Goal: Information Seeking & Learning: Learn about a topic

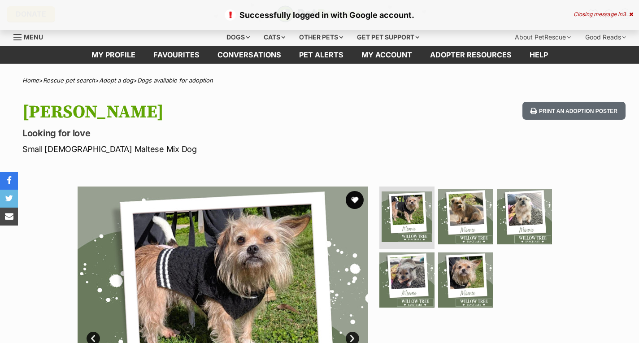
click at [356, 200] on button "favourite" at bounding box center [355, 200] width 18 height 18
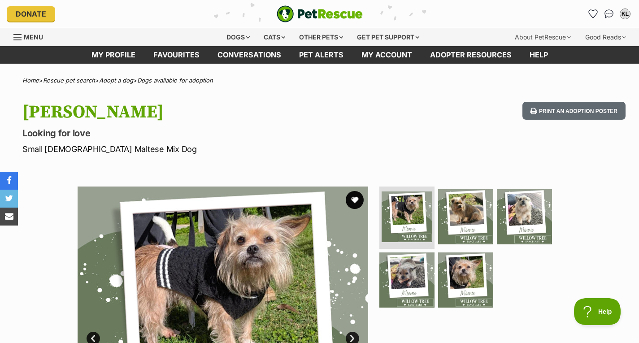
click at [241, 31] on div "Dogs" at bounding box center [238, 37] width 36 height 18
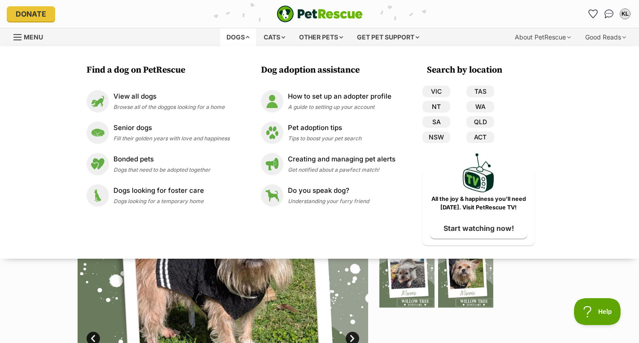
click at [437, 137] on link "NSW" at bounding box center [436, 137] width 28 height 12
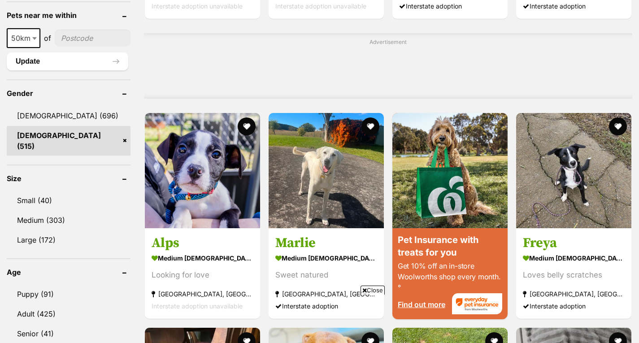
click at [85, 191] on link "Small (40)" at bounding box center [69, 200] width 124 height 19
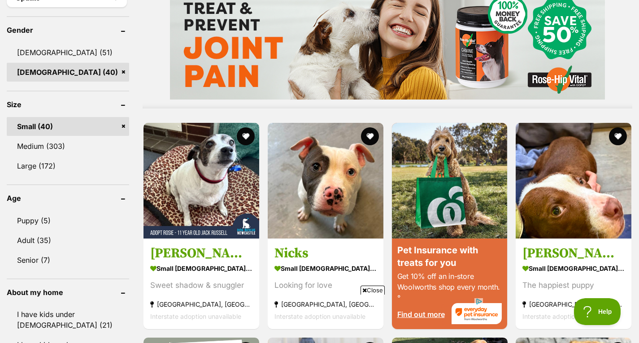
scroll to position [768, 0]
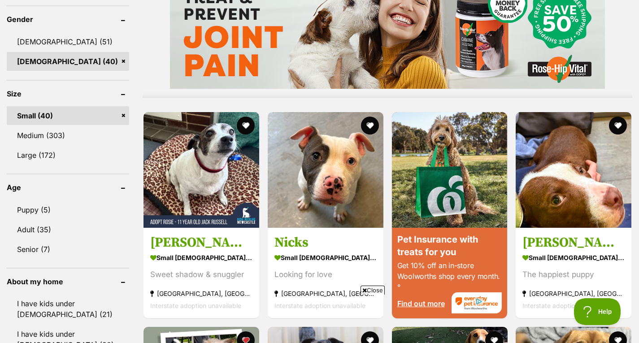
click at [33, 252] on link "Senior (7)" at bounding box center [68, 249] width 122 height 19
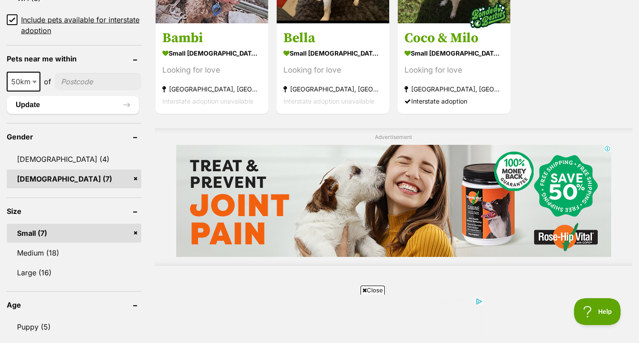
scroll to position [652, 0]
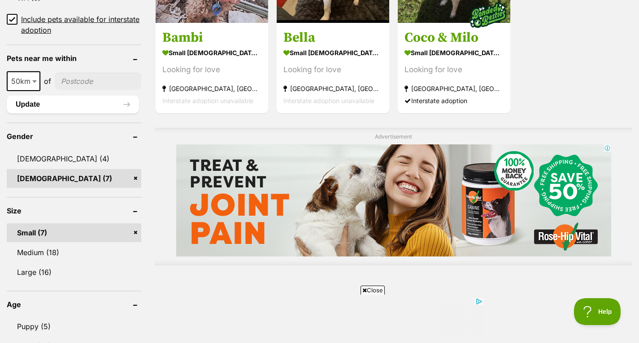
click at [47, 162] on link "Male (4)" at bounding box center [74, 158] width 135 height 19
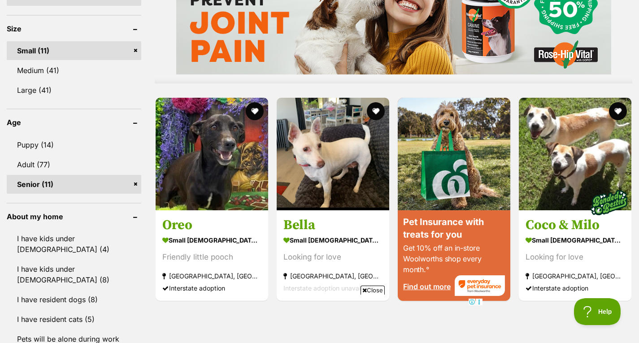
scroll to position [855, 0]
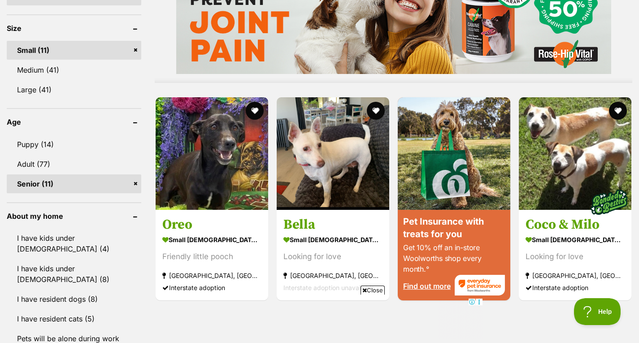
click at [42, 155] on link "Adult (77)" at bounding box center [74, 164] width 135 height 19
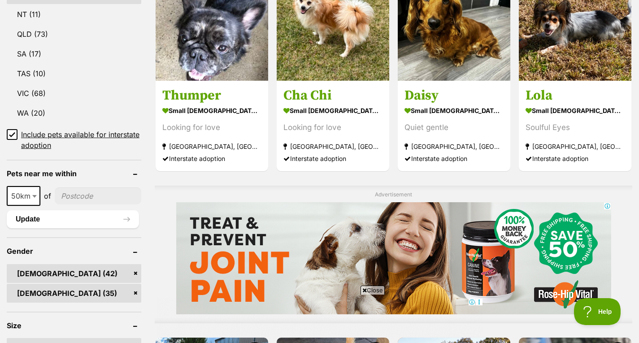
click at [135, 264] on link "[DEMOGRAPHIC_DATA] (42)" at bounding box center [74, 273] width 135 height 19
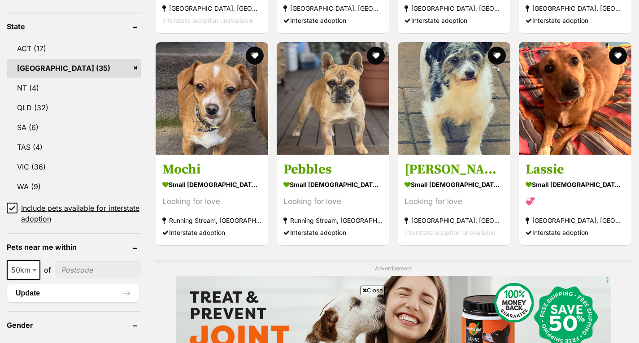
click at [194, 185] on strong "small female Dog" at bounding box center [211, 184] width 99 height 13
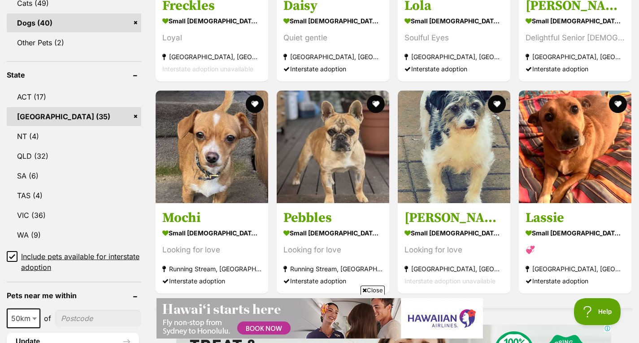
click at [447, 223] on h3 "Polly" at bounding box center [453, 217] width 99 height 17
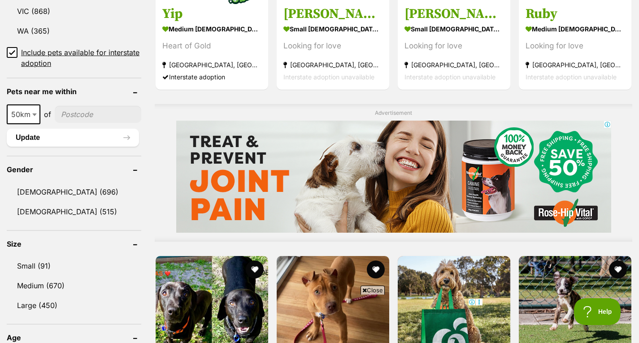
scroll to position [632, 0]
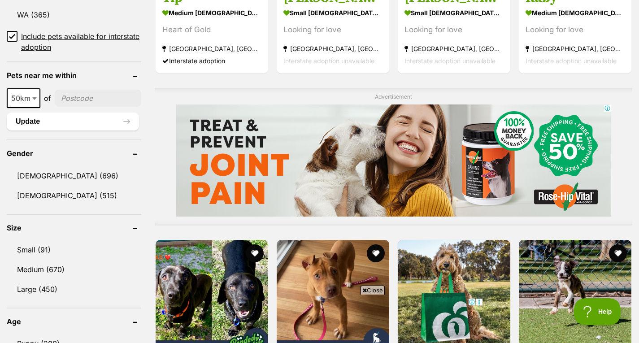
click at [85, 191] on link "Female (515)" at bounding box center [74, 195] width 135 height 19
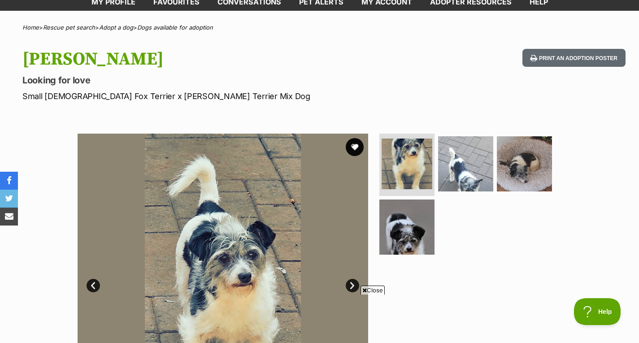
scroll to position [67, 0]
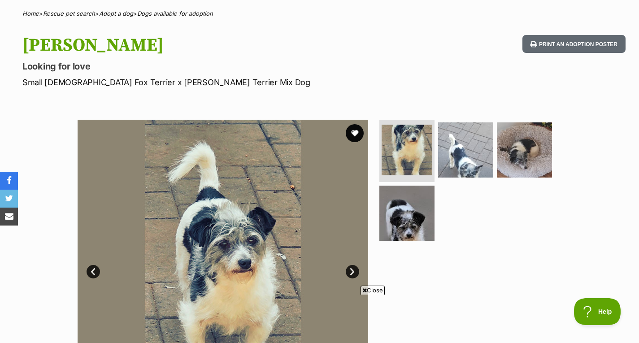
click at [351, 130] on button "favourite" at bounding box center [355, 133] width 18 height 18
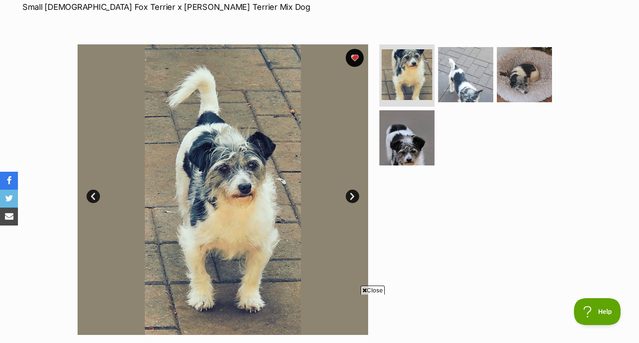
scroll to position [149, 0]
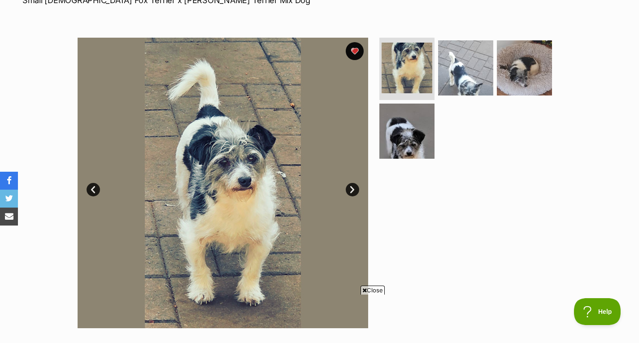
click at [458, 84] on img at bounding box center [465, 67] width 55 height 55
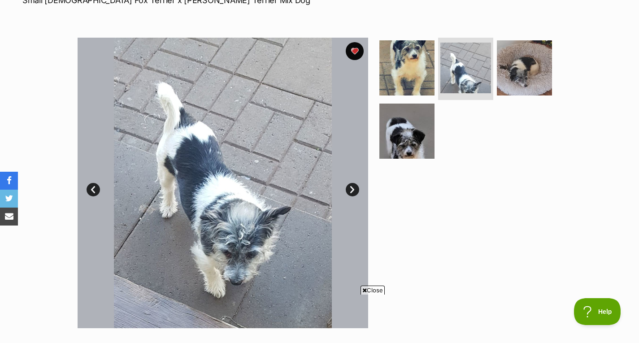
click at [521, 70] on img at bounding box center [524, 67] width 55 height 55
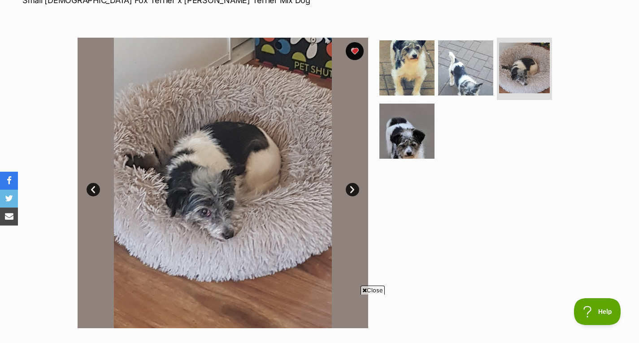
click at [424, 130] on img at bounding box center [406, 131] width 55 height 55
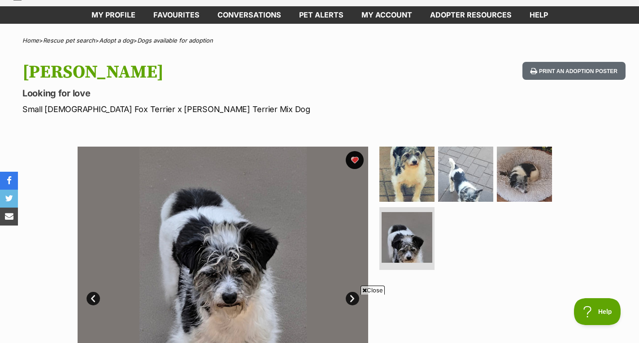
scroll to position [39, 0]
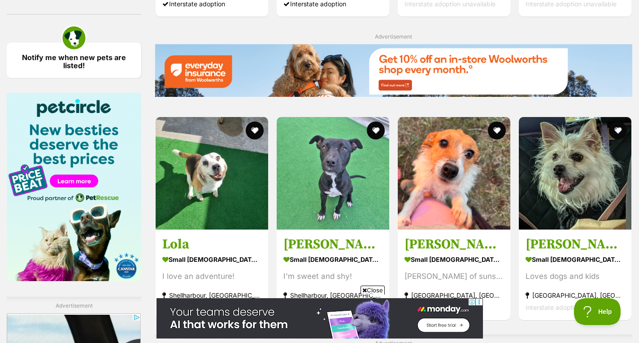
scroll to position [1273, 0]
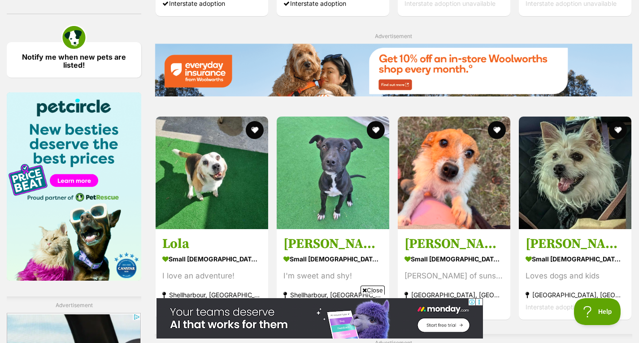
click at [541, 203] on img at bounding box center [575, 173] width 113 height 113
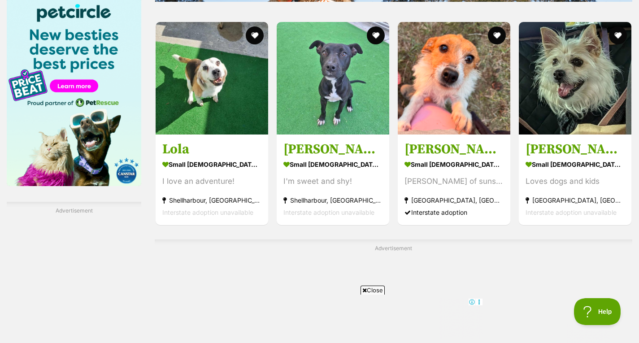
scroll to position [1441, 0]
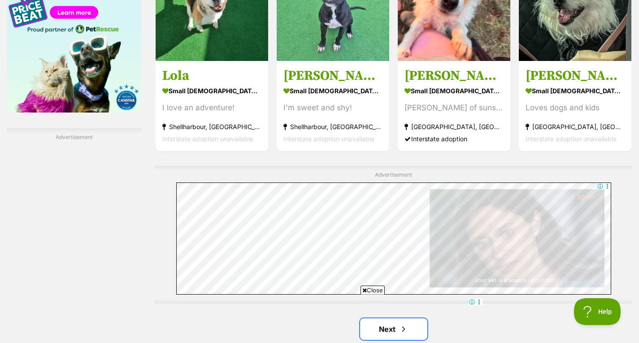
click at [405, 324] on span "Next page" at bounding box center [403, 329] width 9 height 11
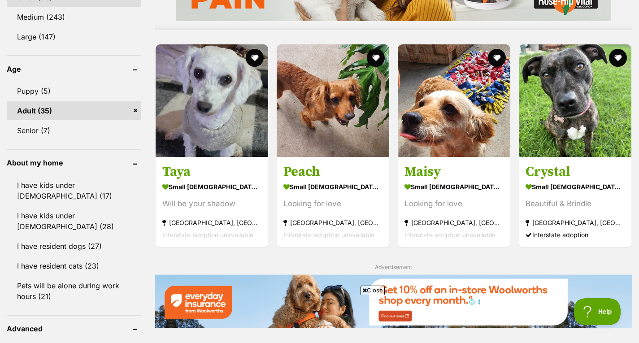
scroll to position [887, 0]
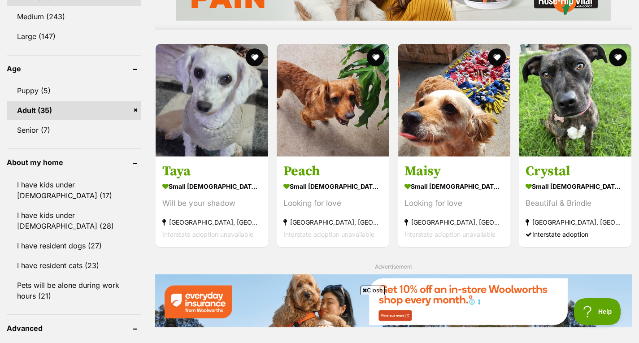
click at [232, 131] on img at bounding box center [212, 100] width 113 height 113
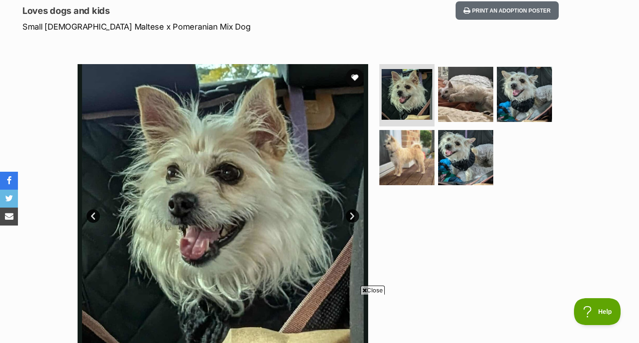
click at [414, 96] on img at bounding box center [407, 94] width 51 height 51
click at [522, 76] on img at bounding box center [524, 94] width 55 height 55
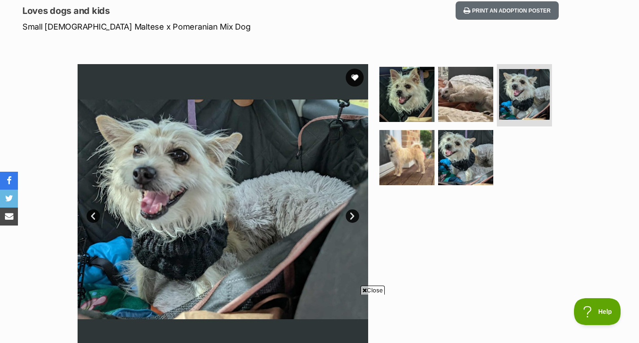
click at [412, 163] on img at bounding box center [406, 157] width 55 height 55
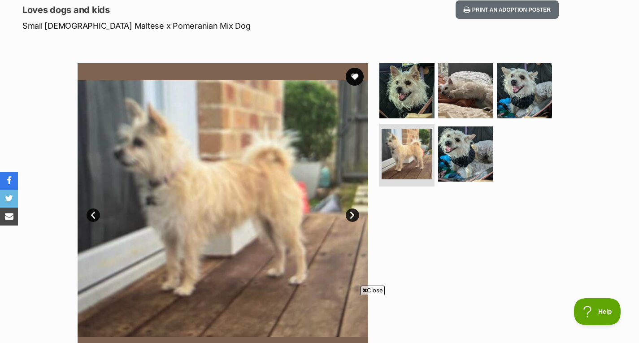
click at [464, 158] on img at bounding box center [465, 153] width 55 height 55
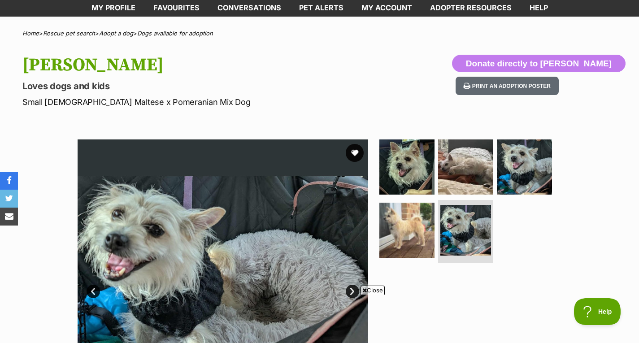
scroll to position [47, 0]
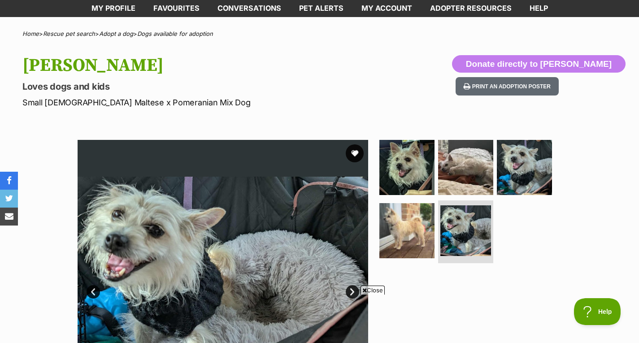
click at [352, 156] on button "favourite" at bounding box center [355, 153] width 18 height 18
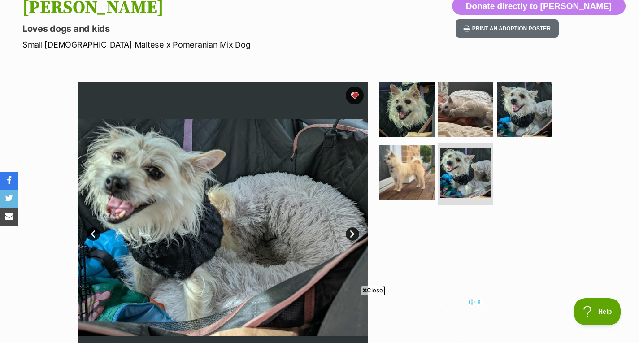
scroll to position [101, 0]
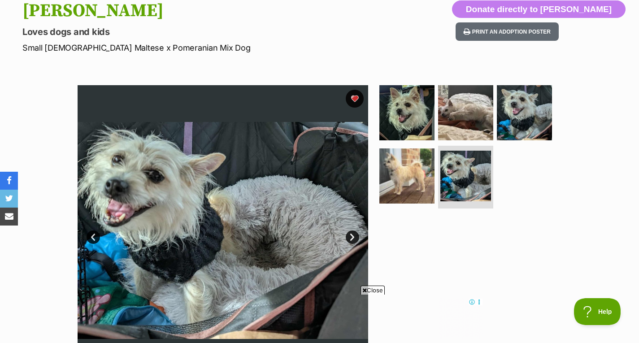
click at [394, 183] on img at bounding box center [406, 175] width 55 height 55
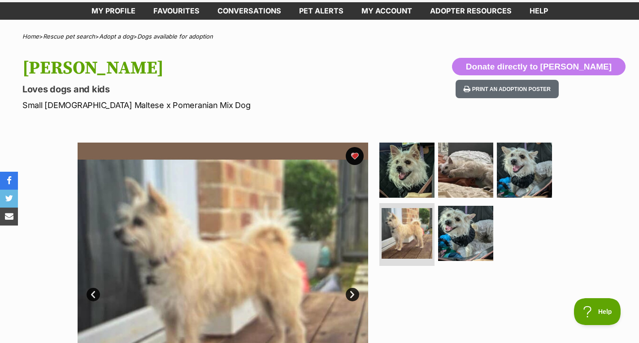
scroll to position [0, 0]
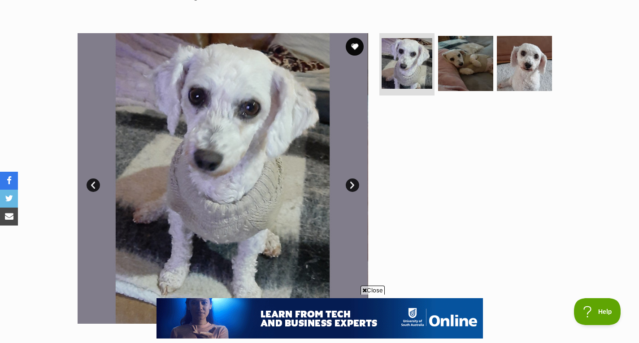
click at [477, 61] on img at bounding box center [465, 63] width 55 height 55
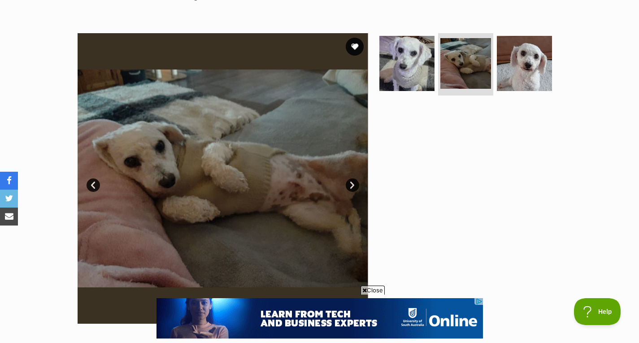
click at [514, 65] on img at bounding box center [524, 63] width 55 height 55
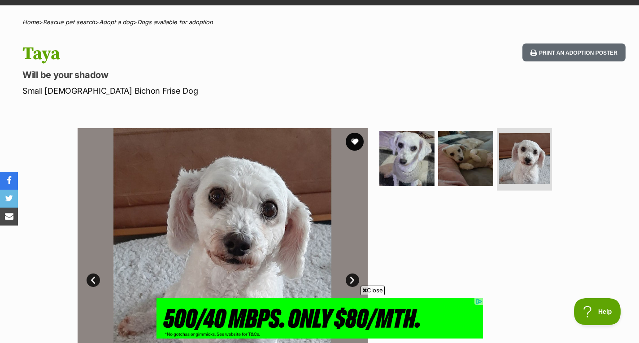
scroll to position [58, 0]
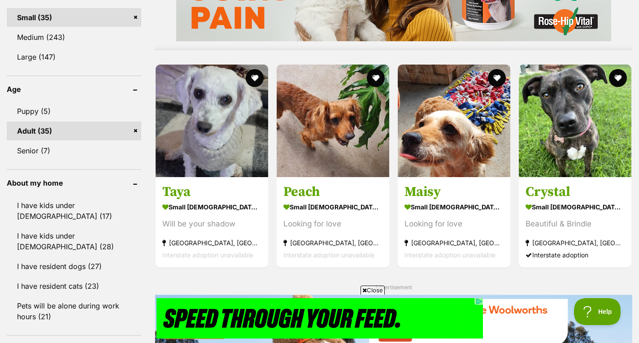
click at [438, 211] on strong "small female Dog" at bounding box center [453, 206] width 99 height 13
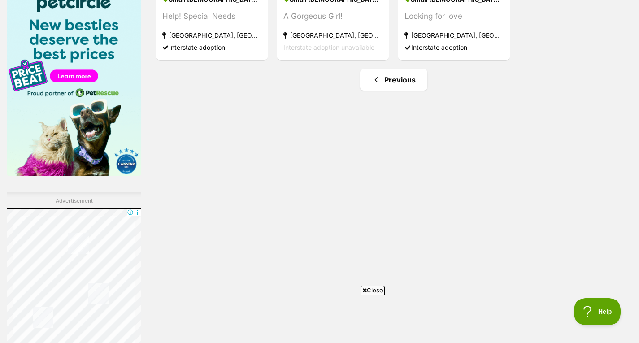
scroll to position [1378, 0]
click at [388, 84] on link "Previous" at bounding box center [393, 80] width 67 height 22
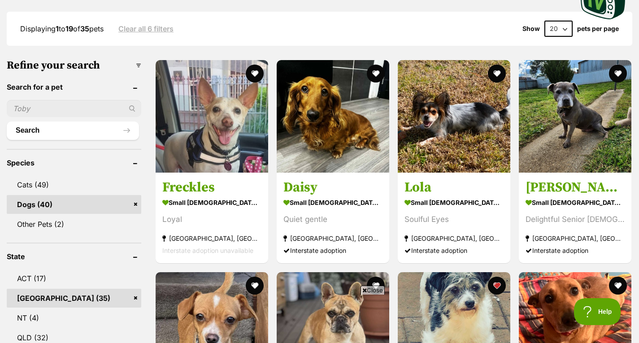
scroll to position [232, 0]
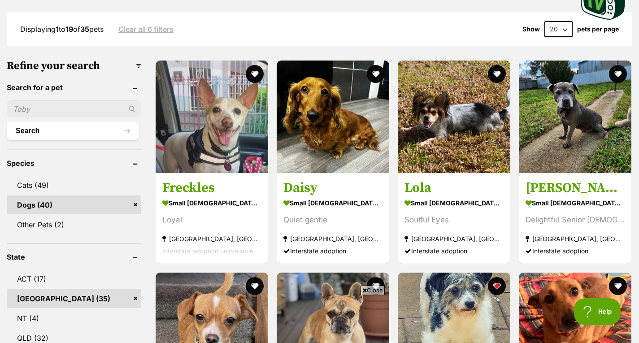
click at [458, 124] on img at bounding box center [454, 117] width 113 height 113
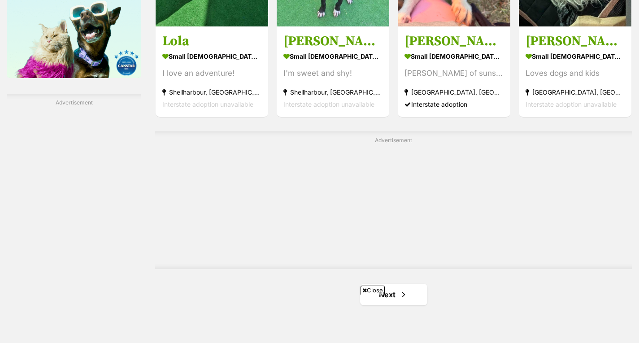
scroll to position [1335, 0]
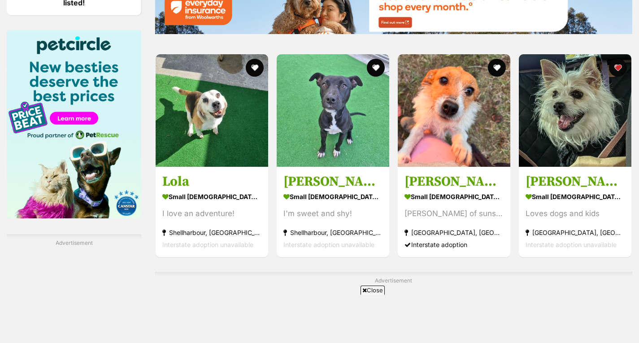
click at [448, 191] on strong "small female Dog" at bounding box center [453, 196] width 99 height 13
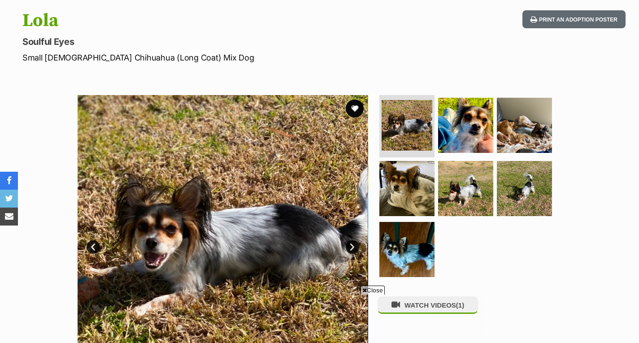
click at [427, 131] on img at bounding box center [407, 125] width 51 height 51
click at [462, 120] on img at bounding box center [465, 125] width 55 height 55
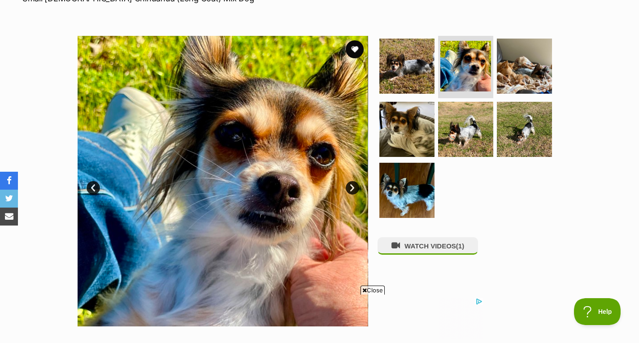
scroll to position [153, 0]
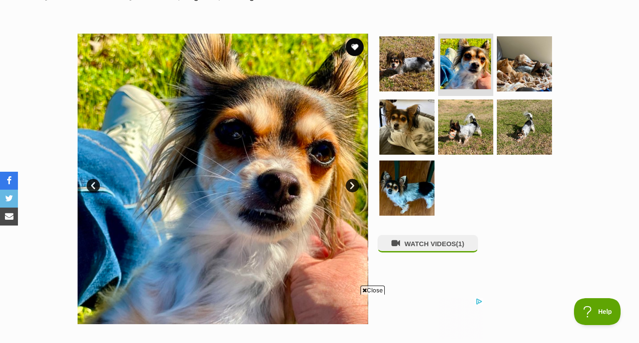
click at [459, 135] on img at bounding box center [465, 127] width 55 height 55
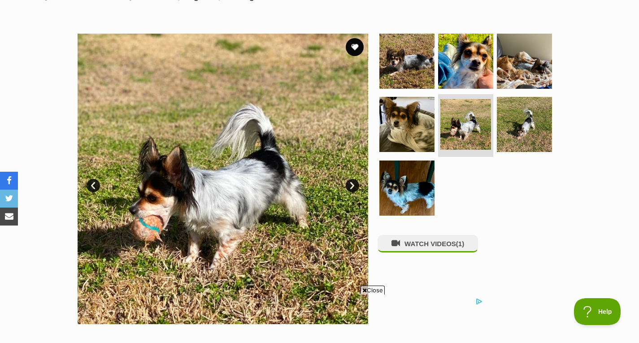
click at [504, 122] on img at bounding box center [524, 124] width 55 height 55
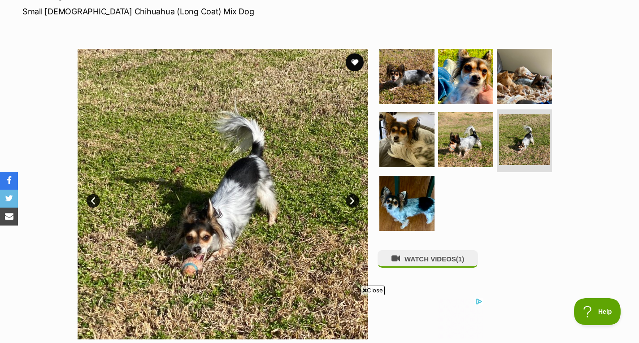
scroll to position [136, 0]
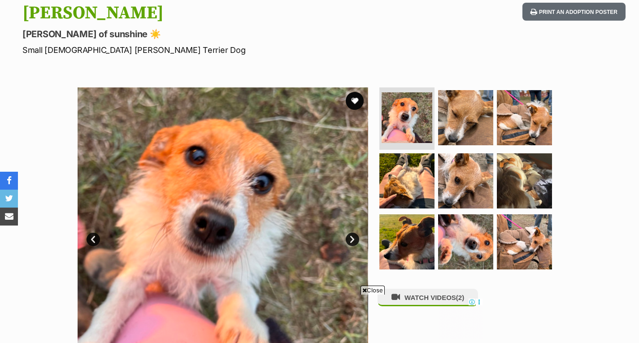
click at [531, 120] on img at bounding box center [524, 117] width 55 height 55
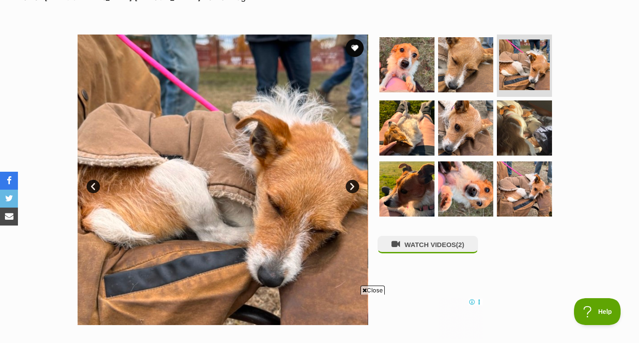
click at [471, 192] on img at bounding box center [465, 188] width 55 height 55
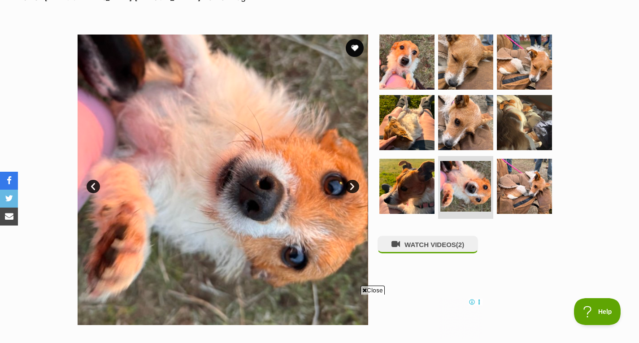
click at [517, 191] on img at bounding box center [524, 186] width 55 height 55
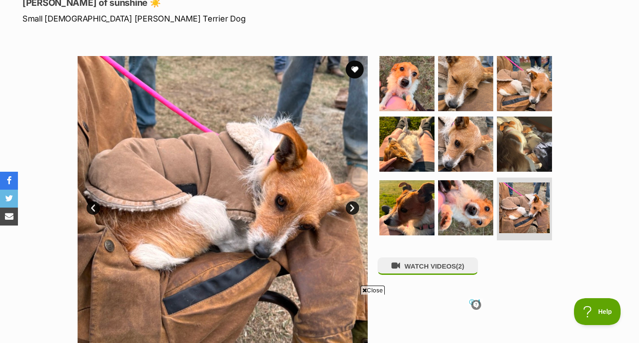
click at [360, 62] on button "favourite" at bounding box center [355, 70] width 18 height 18
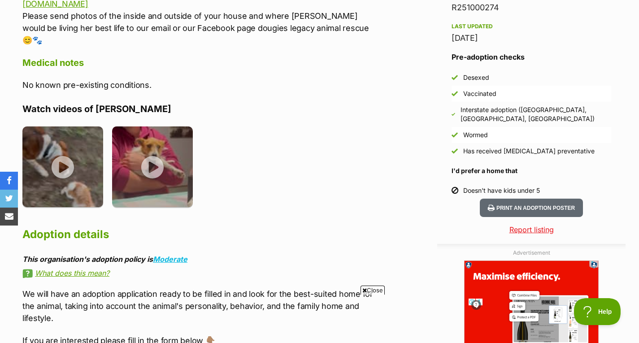
scroll to position [809, 0]
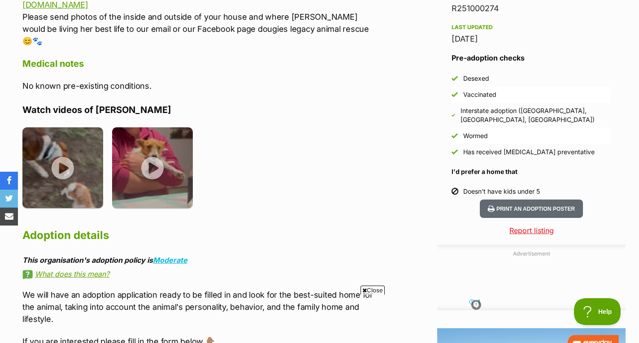
click at [60, 156] on img at bounding box center [62, 167] width 81 height 81
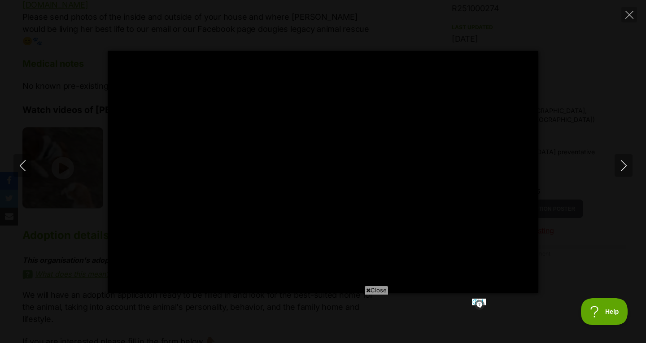
click at [626, 170] on icon "Next" at bounding box center [623, 165] width 11 height 11
type input "45.3"
click at [626, 170] on icon "Next" at bounding box center [623, 165] width 11 height 11
type input "77.56"
click at [630, 14] on icon "Close" at bounding box center [629, 15] width 8 height 8
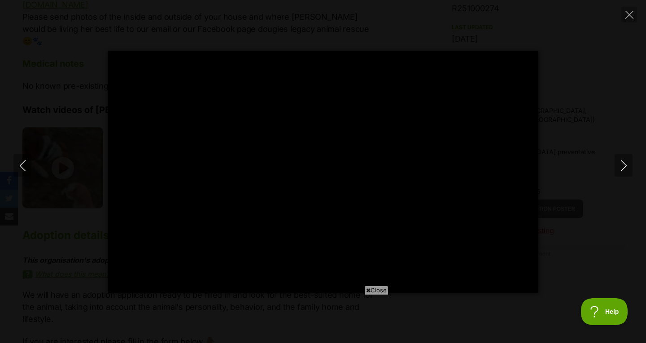
type input "90.02"
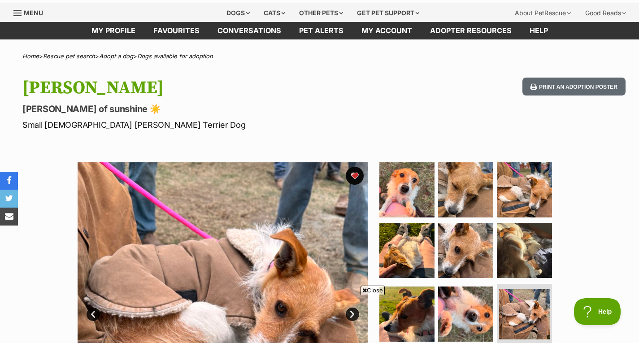
scroll to position [0, 0]
